Goal: Navigation & Orientation: Find specific page/section

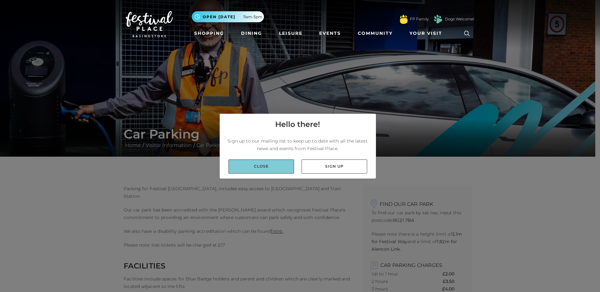
click at [281, 172] on link "Close" at bounding box center [261, 167] width 66 height 14
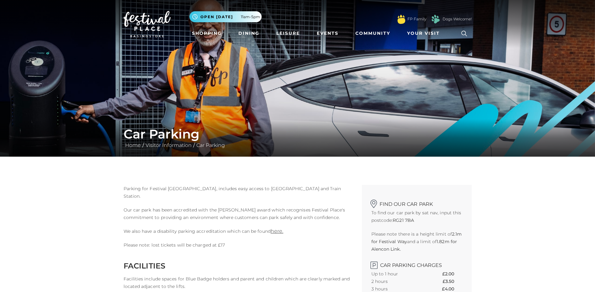
click at [164, 13] on img at bounding box center [147, 24] width 47 height 26
